Goal: Task Accomplishment & Management: Manage account settings

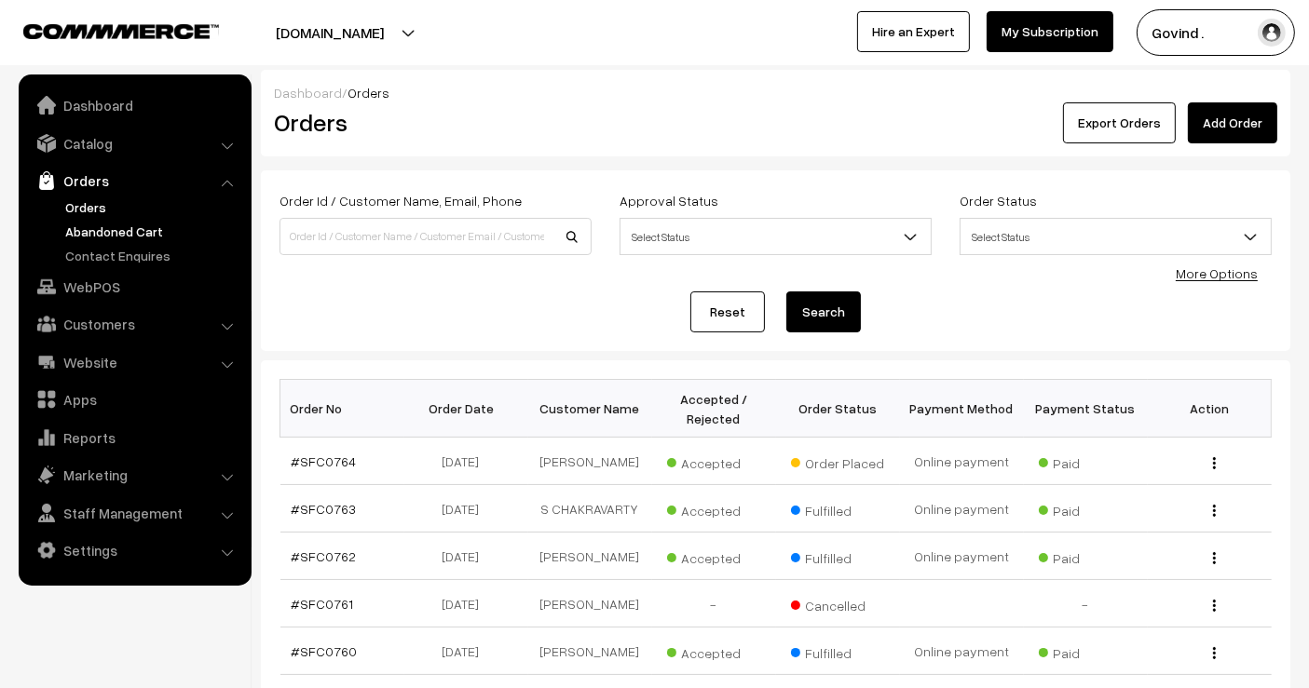
click at [137, 233] on link "Abandoned Cart" at bounding box center [153, 232] width 184 height 20
type input "harmeet"
click at [786, 292] on button "Search" at bounding box center [823, 312] width 75 height 41
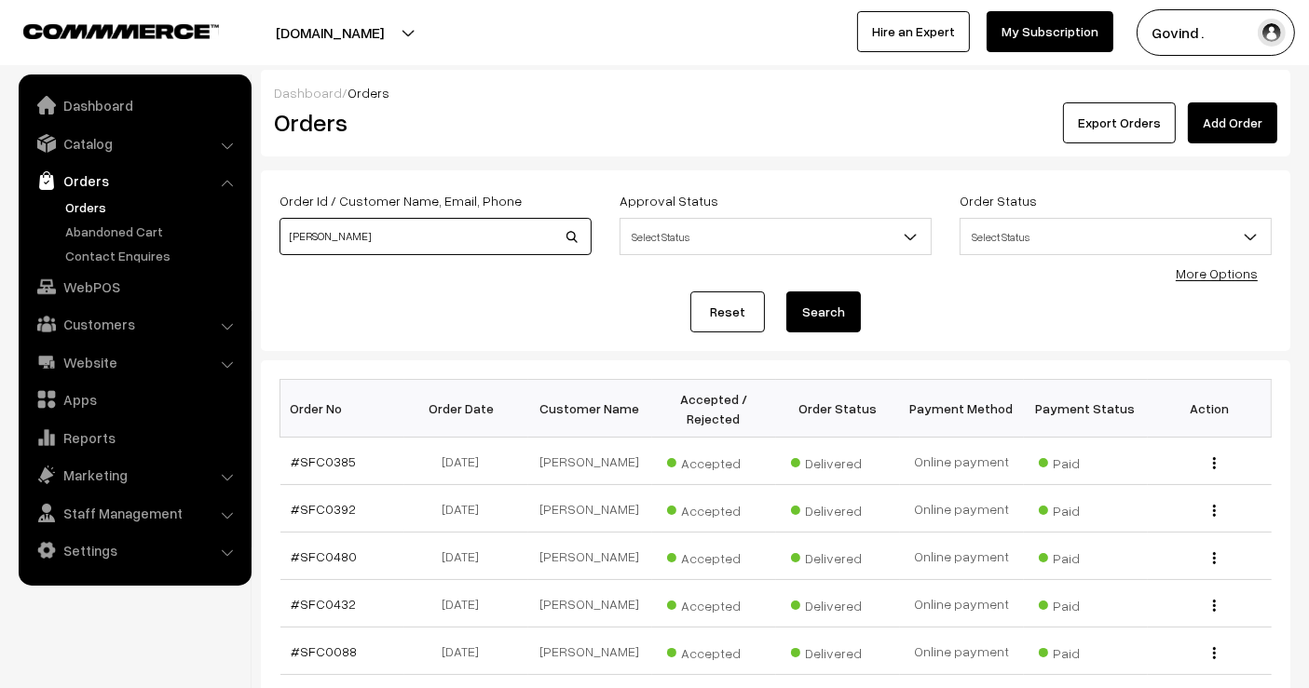
click at [362, 242] on input "harmeet" at bounding box center [435, 236] width 312 height 37
type input "harmeet kaur"
click at [786, 292] on button "Search" at bounding box center [823, 312] width 75 height 41
click at [467, 238] on input "[PERSON_NAME]" at bounding box center [435, 236] width 312 height 37
click at [93, 202] on link "Orders" at bounding box center [153, 208] width 184 height 20
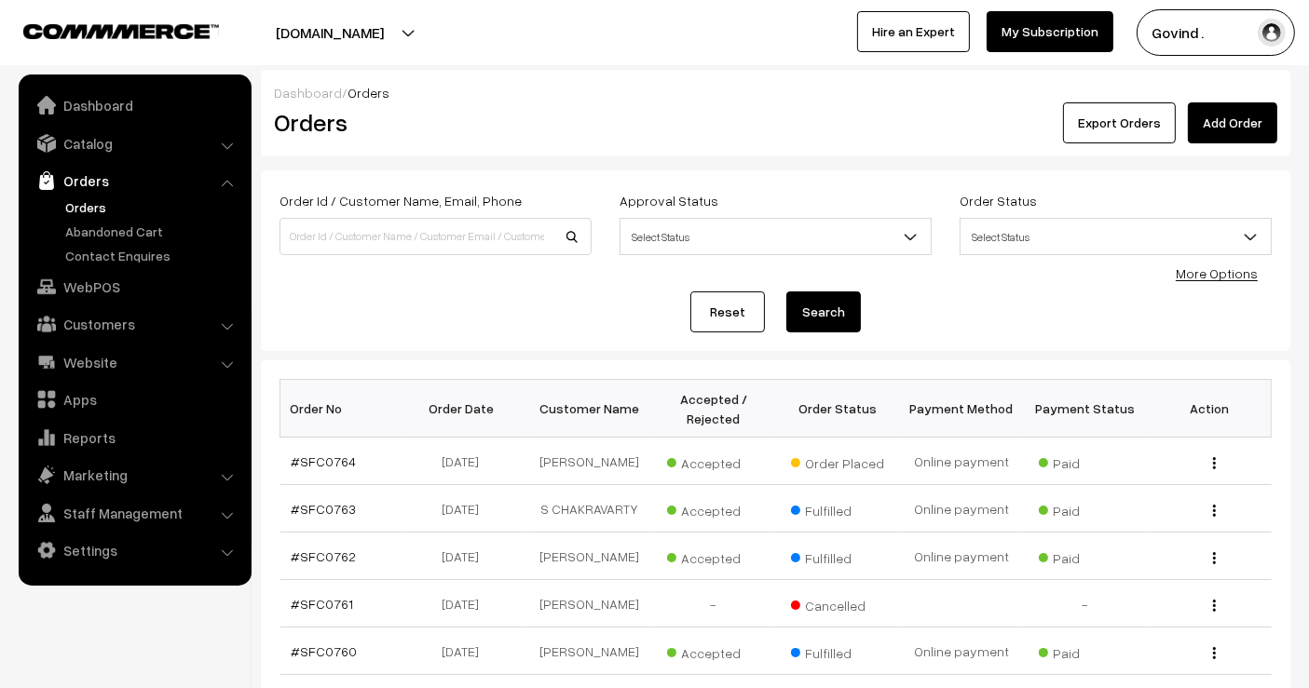
scroll to position [469, 0]
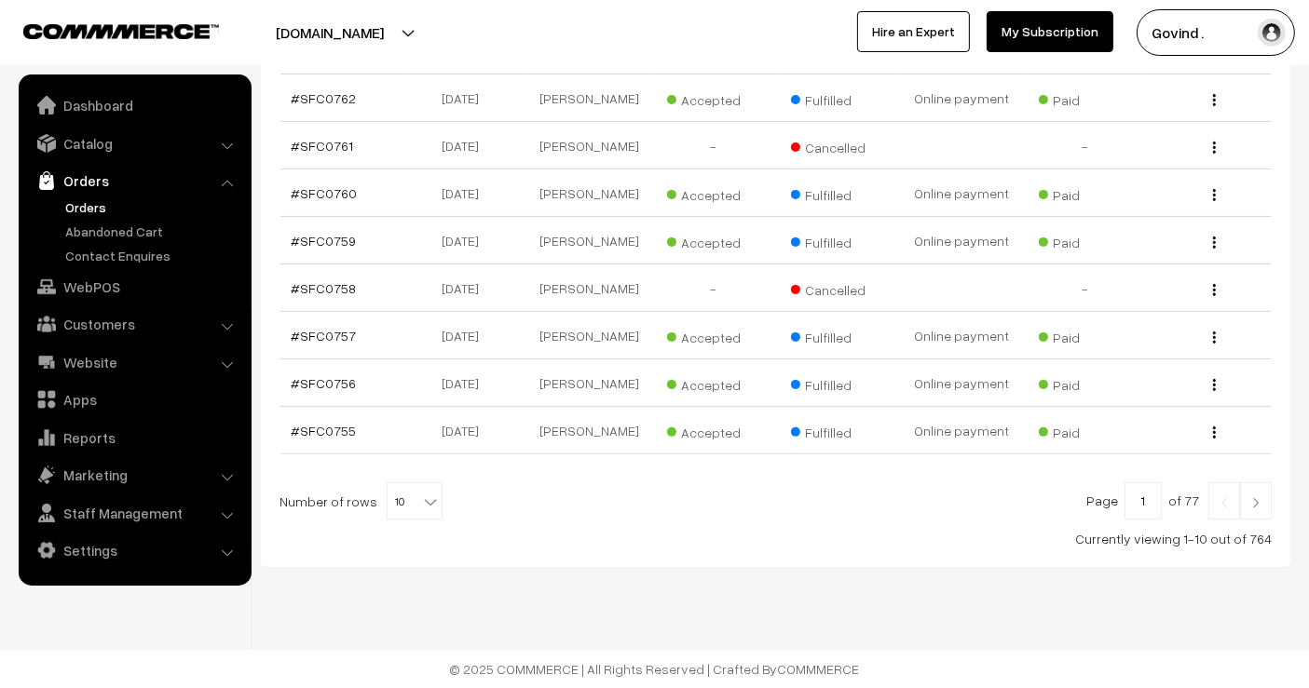
click at [423, 496] on b at bounding box center [430, 502] width 19 height 19
select select "100"
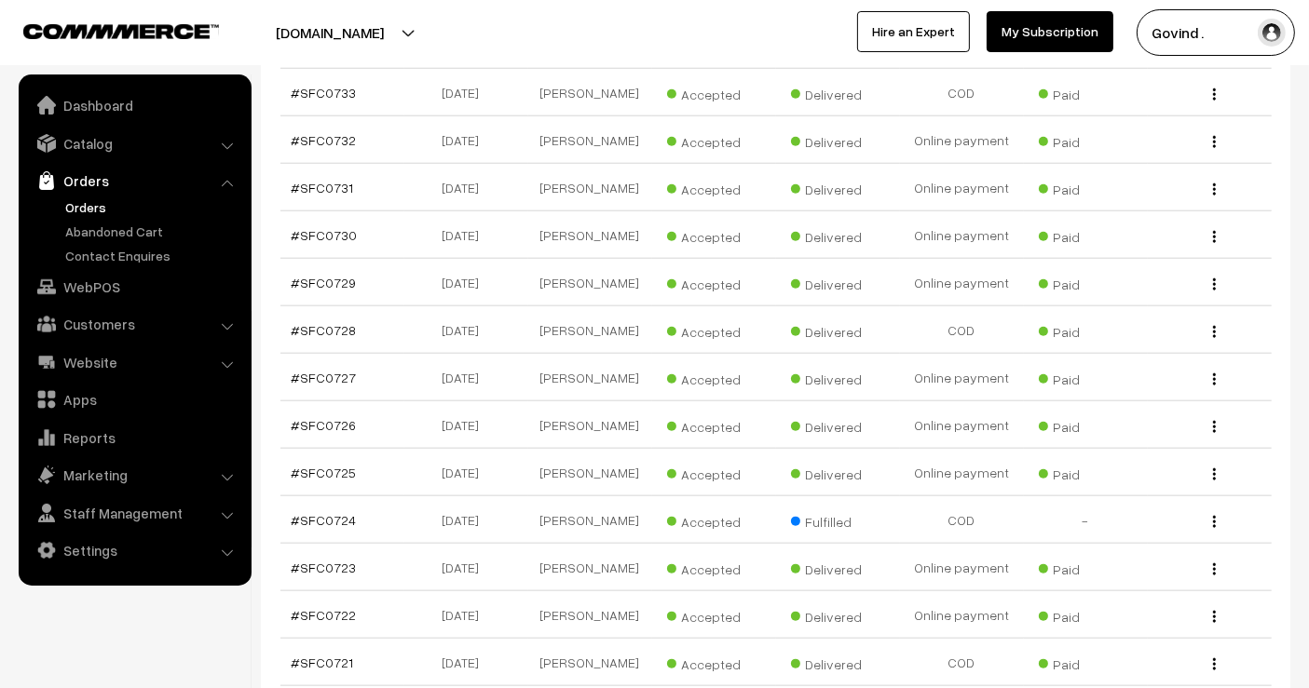
scroll to position [1911, 0]
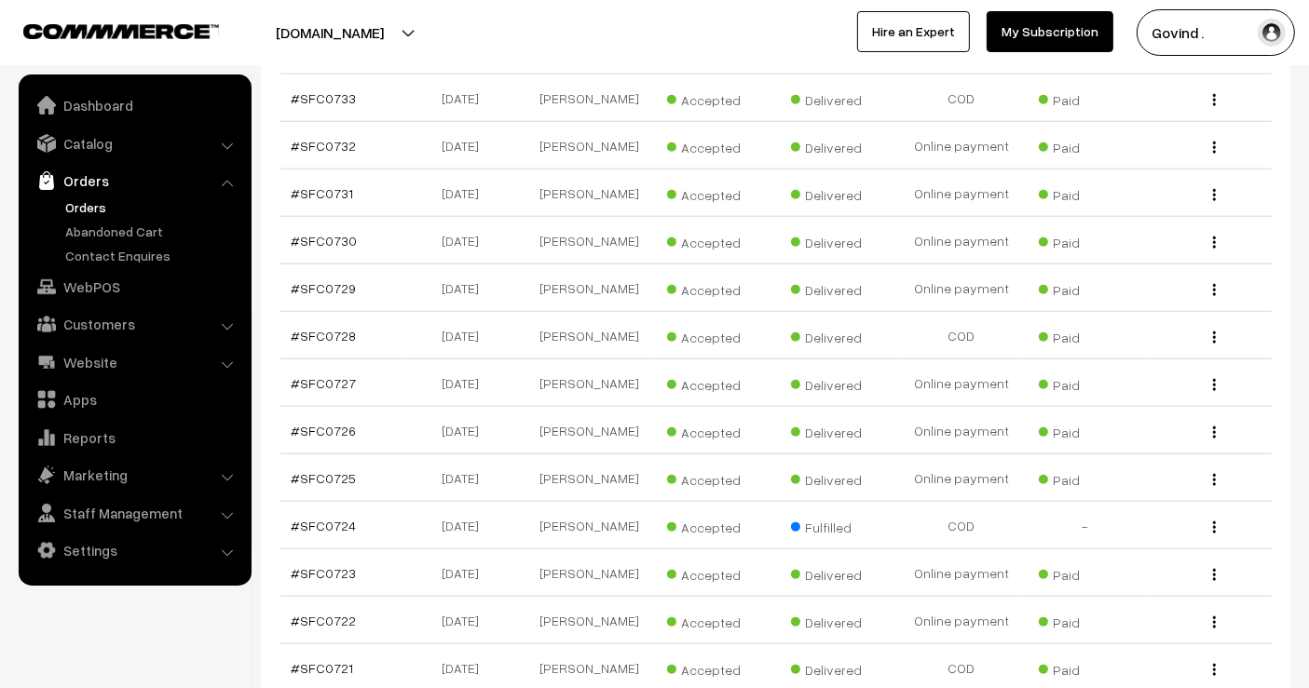
drag, startPoint x: 0, startPoint y: 0, endPoint x: 1324, endPoint y: 279, distance: 1353.1
click at [1212, 297] on button "button" at bounding box center [1214, 289] width 5 height 15
click at [1153, 337] on link "View" at bounding box center [1131, 316] width 158 height 41
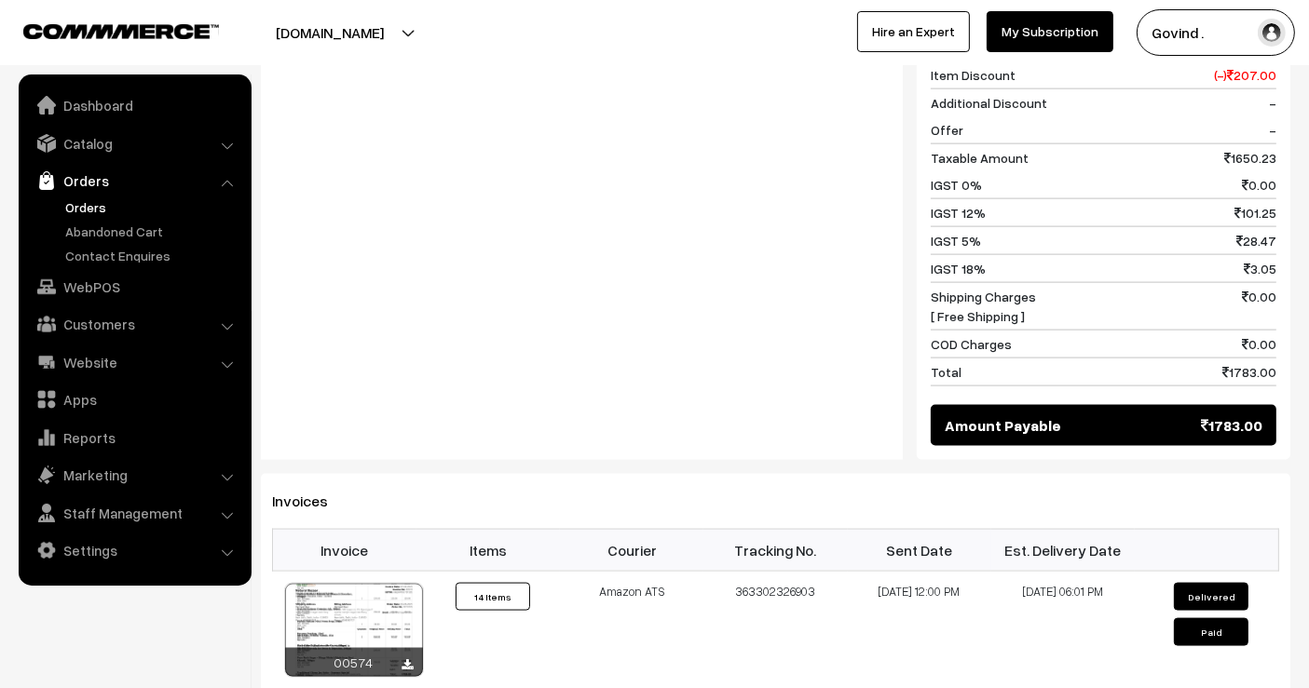
scroll to position [2488, 0]
